Goal: Navigation & Orientation: Find specific page/section

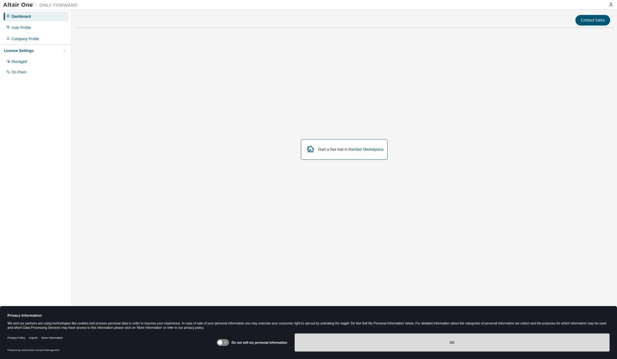
click at [450, 346] on button "OK" at bounding box center [452, 342] width 315 height 18
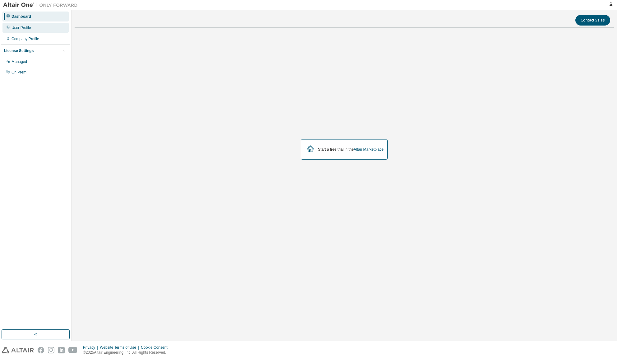
click at [21, 27] on div "User Profile" at bounding box center [22, 27] width 20 height 5
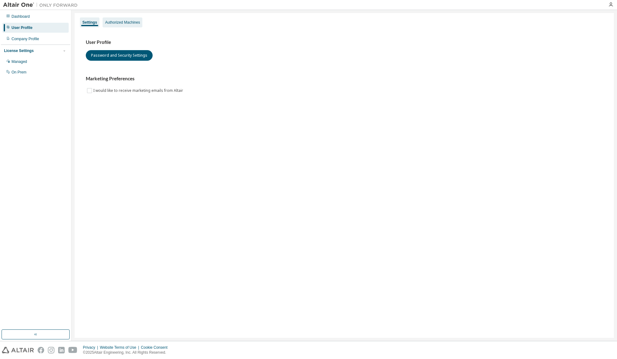
click at [114, 22] on div "Authorized Machines" at bounding box center [122, 22] width 35 height 5
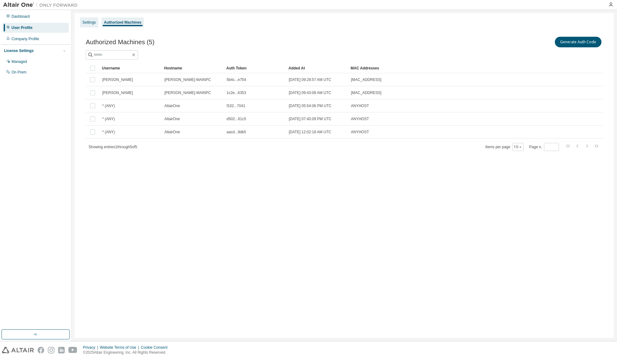
click at [88, 23] on div "Settings" at bounding box center [88, 22] width 13 height 5
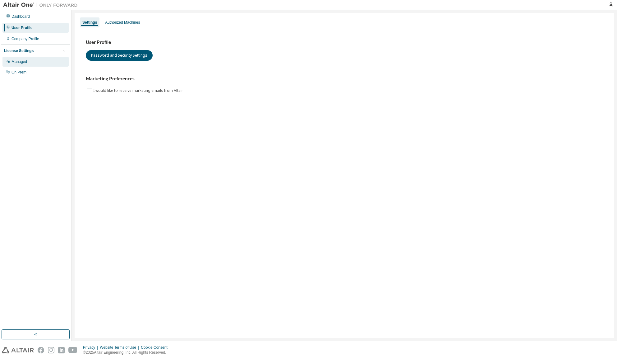
click at [24, 59] on div "Managed" at bounding box center [20, 61] width 16 height 5
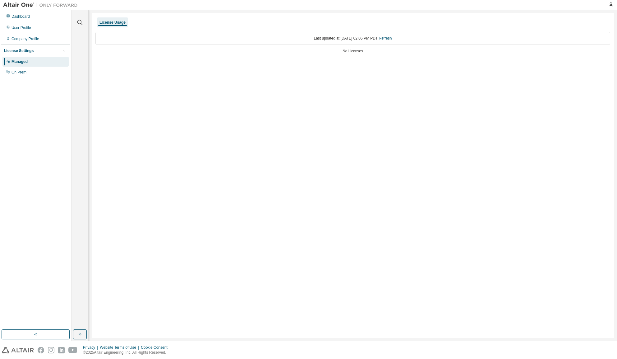
click at [38, 51] on div "License Settings" at bounding box center [35, 51] width 63 height 6
click at [38, 50] on div "License Settings" at bounding box center [35, 51] width 63 height 6
click at [24, 70] on div "On Prem" at bounding box center [19, 72] width 15 height 5
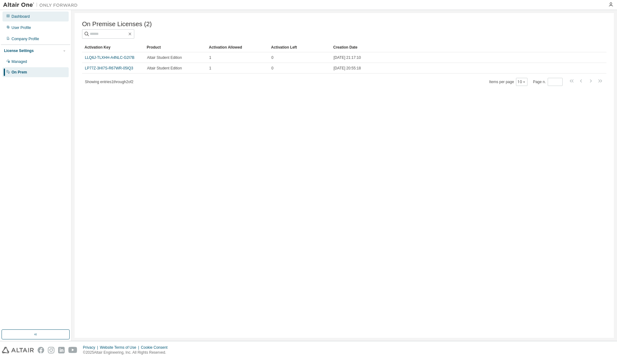
click at [24, 18] on div "Dashboard" at bounding box center [21, 16] width 18 height 5
